Goal: Task Accomplishment & Management: Complete application form

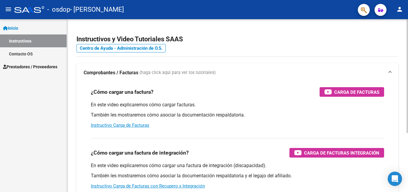
scroll to position [30, 0]
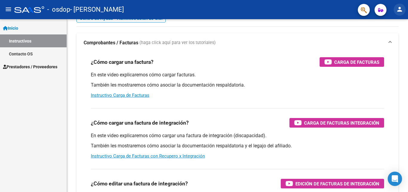
click at [398, 12] on mat-icon "person" at bounding box center [399, 9] width 7 height 7
click at [398, 12] on div at bounding box center [204, 96] width 408 height 192
click at [42, 67] on span "Prestadores / Proveedores" at bounding box center [30, 66] width 54 height 7
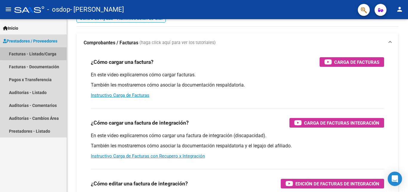
click at [46, 53] on link "Facturas - Listado/Carga" at bounding box center [33, 53] width 67 height 13
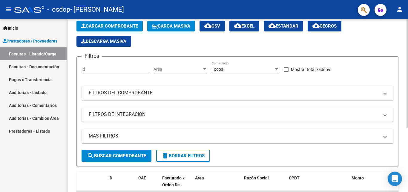
click at [138, 27] on span "Cargar Comprobante" at bounding box center [109, 25] width 57 height 5
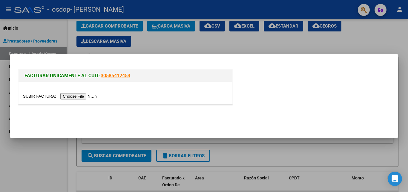
click at [89, 97] on input "file" at bounding box center [61, 96] width 76 height 6
click at [80, 95] on input "file" at bounding box center [61, 96] width 76 height 6
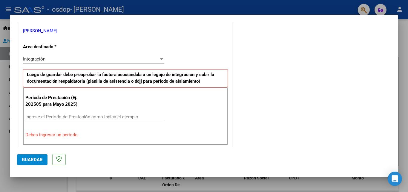
scroll to position [149, 0]
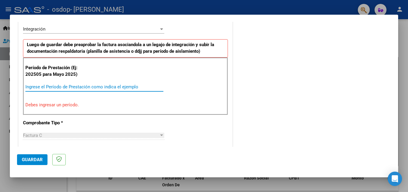
click at [53, 85] on input "Ingrese el Período de Prestación como indica el ejemplo" at bounding box center [94, 86] width 138 height 5
click at [51, 104] on p "Debes ingresar un período." at bounding box center [125, 104] width 200 height 7
click at [51, 88] on input "Ingrese el Período de Prestación como indica el ejemplo" at bounding box center [94, 86] width 138 height 5
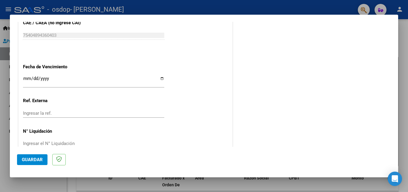
scroll to position [401, 0]
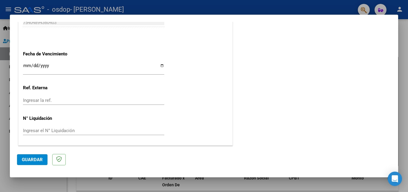
type input "202509"
click at [30, 159] on span "Guardar" at bounding box center [32, 159] width 21 height 5
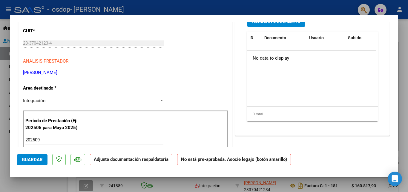
scroll to position [0, 0]
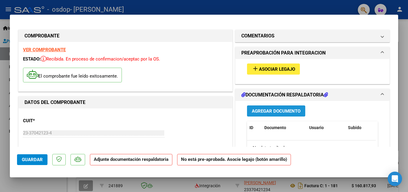
click at [264, 109] on span "Agregar Documento" at bounding box center [276, 110] width 49 height 5
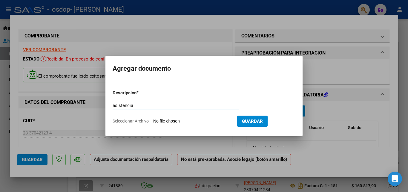
type input "asistencia"
click at [169, 121] on input "Seleccionar Archivo" at bounding box center [192, 121] width 79 height 6
type input "C:\fakepath\asistencia [DATE] [PERSON_NAME] m.jpeg"
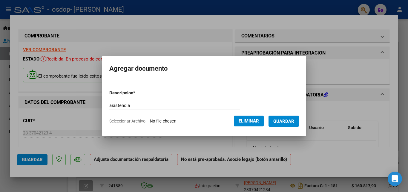
click at [282, 122] on span "Guardar" at bounding box center [283, 120] width 21 height 5
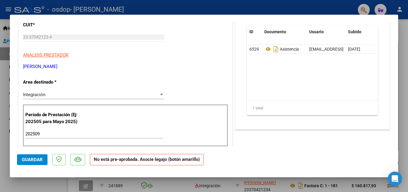
scroll to position [6, 0]
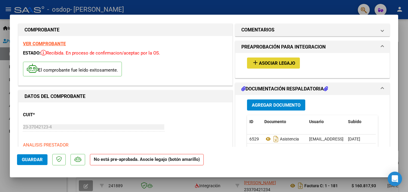
click at [272, 60] on span "Asociar Legajo" at bounding box center [277, 62] width 36 height 5
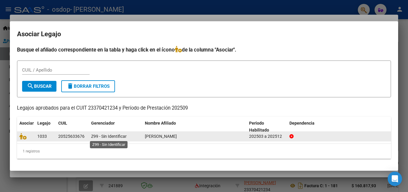
click at [97, 134] on span "Z99 - Sin Identificar" at bounding box center [109, 136] width 36 height 5
click at [40, 134] on span "1033" at bounding box center [42, 136] width 10 height 5
click at [42, 137] on span "1033" at bounding box center [42, 136] width 10 height 5
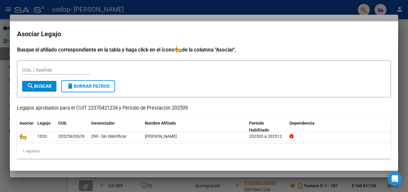
click at [44, 71] on input "CUIL / Apellido" at bounding box center [56, 69] width 68 height 5
type input "20525633676"
click at [49, 85] on span "search Buscar" at bounding box center [39, 85] width 25 height 5
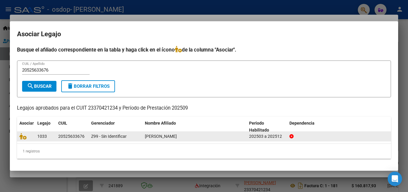
click at [80, 135] on div "20525633676" at bounding box center [71, 136] width 26 height 7
click at [209, 140] on div "[PERSON_NAME]" at bounding box center [195, 136] width 100 height 7
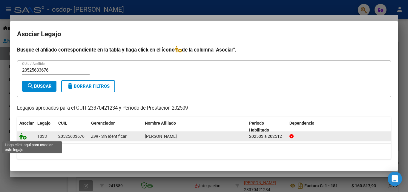
click at [24, 134] on icon at bounding box center [22, 136] width 7 height 7
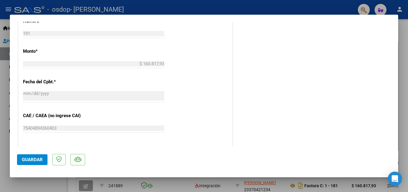
scroll to position [365, 0]
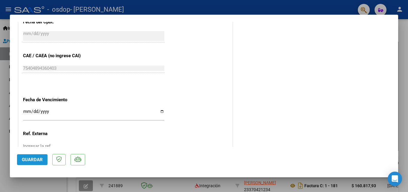
click at [39, 161] on span "Guardar" at bounding box center [32, 159] width 21 height 5
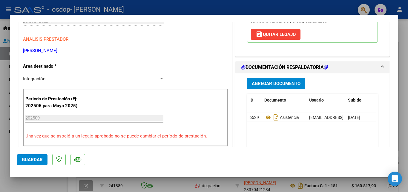
scroll to position [0, 0]
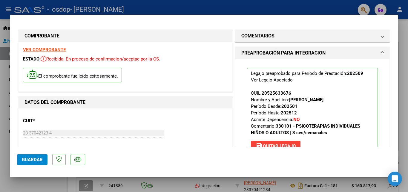
click at [49, 48] on strong "VER COMPROBANTE" at bounding box center [44, 49] width 43 height 5
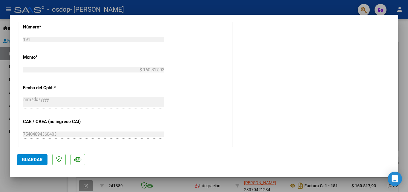
scroll to position [329, 0]
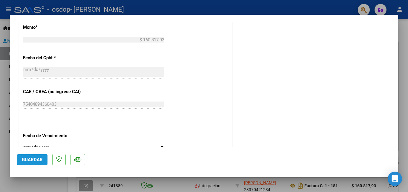
click at [31, 156] on button "Guardar" at bounding box center [32, 159] width 30 height 11
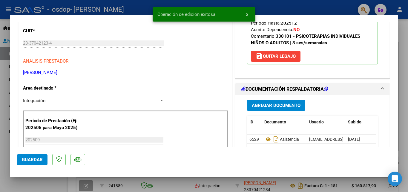
scroll to position [0, 0]
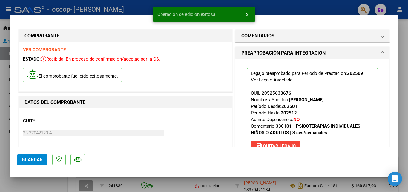
click at [404, 36] on div at bounding box center [204, 96] width 408 height 192
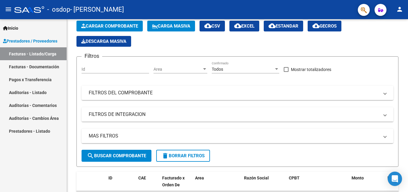
click at [366, 6] on span "button" at bounding box center [364, 10] width 6 height 12
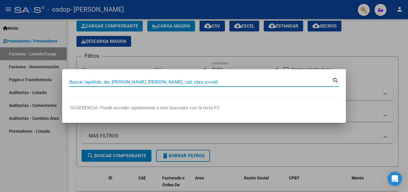
type input "0"
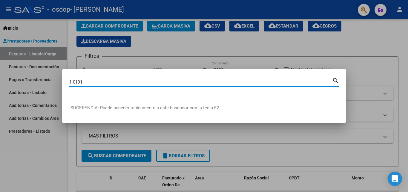
type input "1-0191"
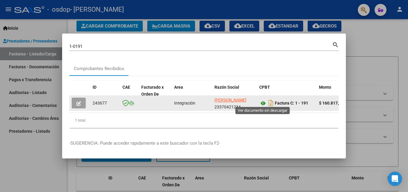
click at [265, 103] on icon at bounding box center [263, 103] width 8 height 7
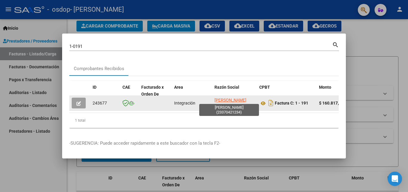
scroll to position [1, 0]
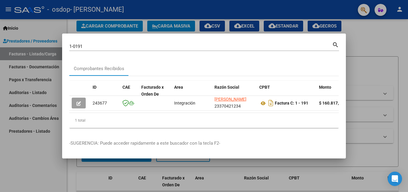
click at [386, 30] on div at bounding box center [204, 96] width 408 height 192
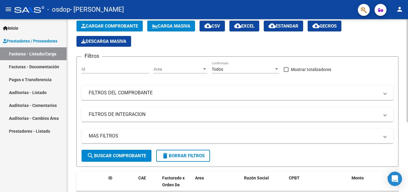
scroll to position [0, 0]
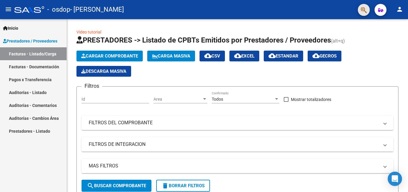
click at [360, 10] on button "button" at bounding box center [364, 10] width 12 height 12
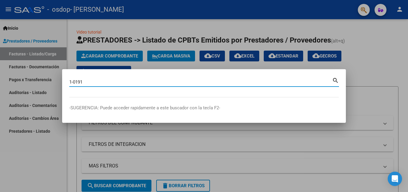
type input "1-0191"
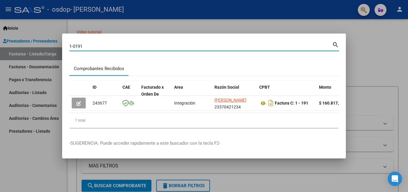
click at [92, 66] on div "Comprobantes Recibidos" at bounding box center [99, 68] width 51 height 7
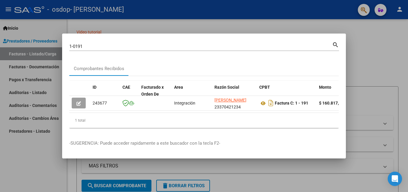
click at [364, 32] on div at bounding box center [204, 96] width 408 height 192
